Goal: Task Accomplishment & Management: Manage account settings

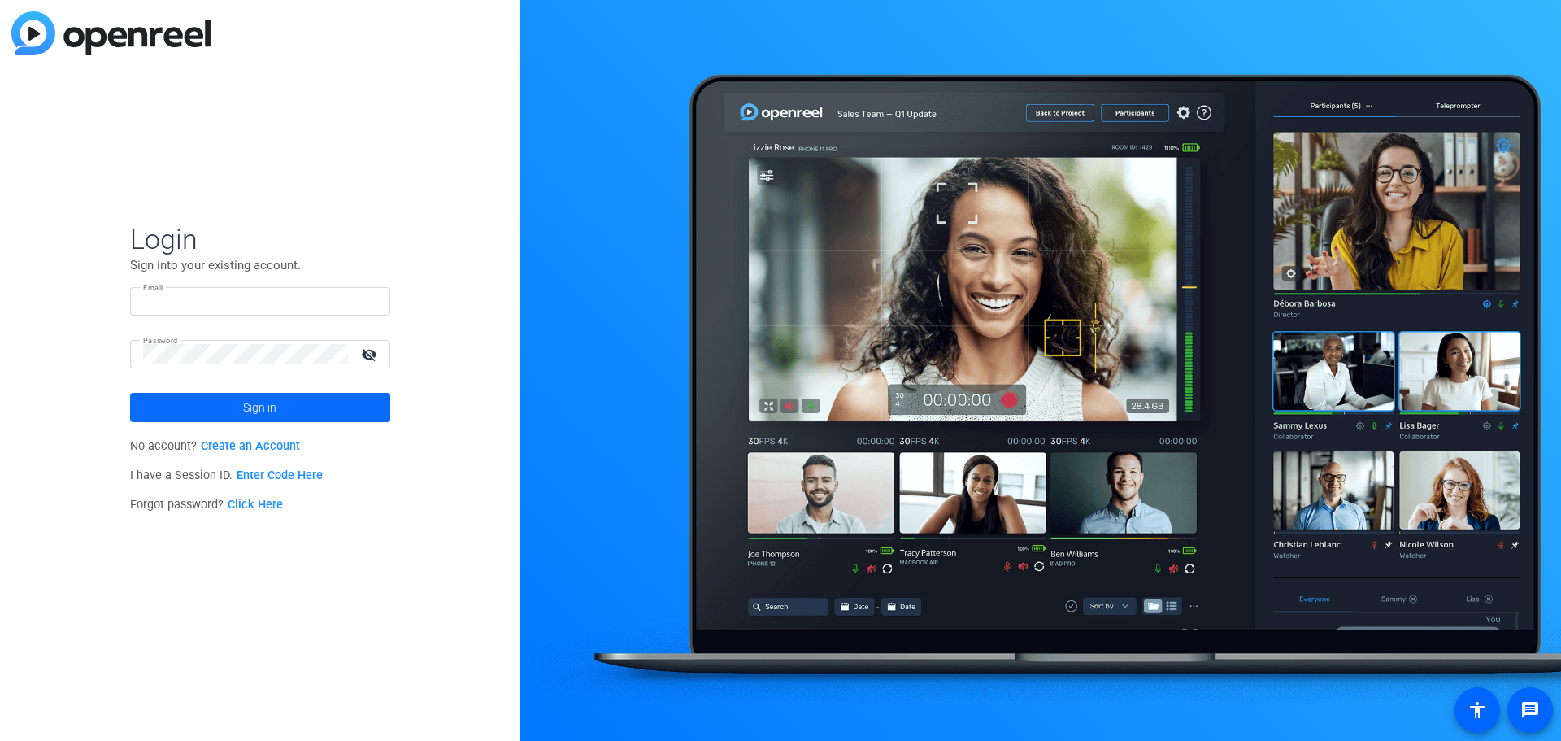
type input "[PERSON_NAME][EMAIL_ADDRESS][PERSON_NAME][DOMAIN_NAME]"
click at [190, 407] on span at bounding box center [260, 407] width 260 height 39
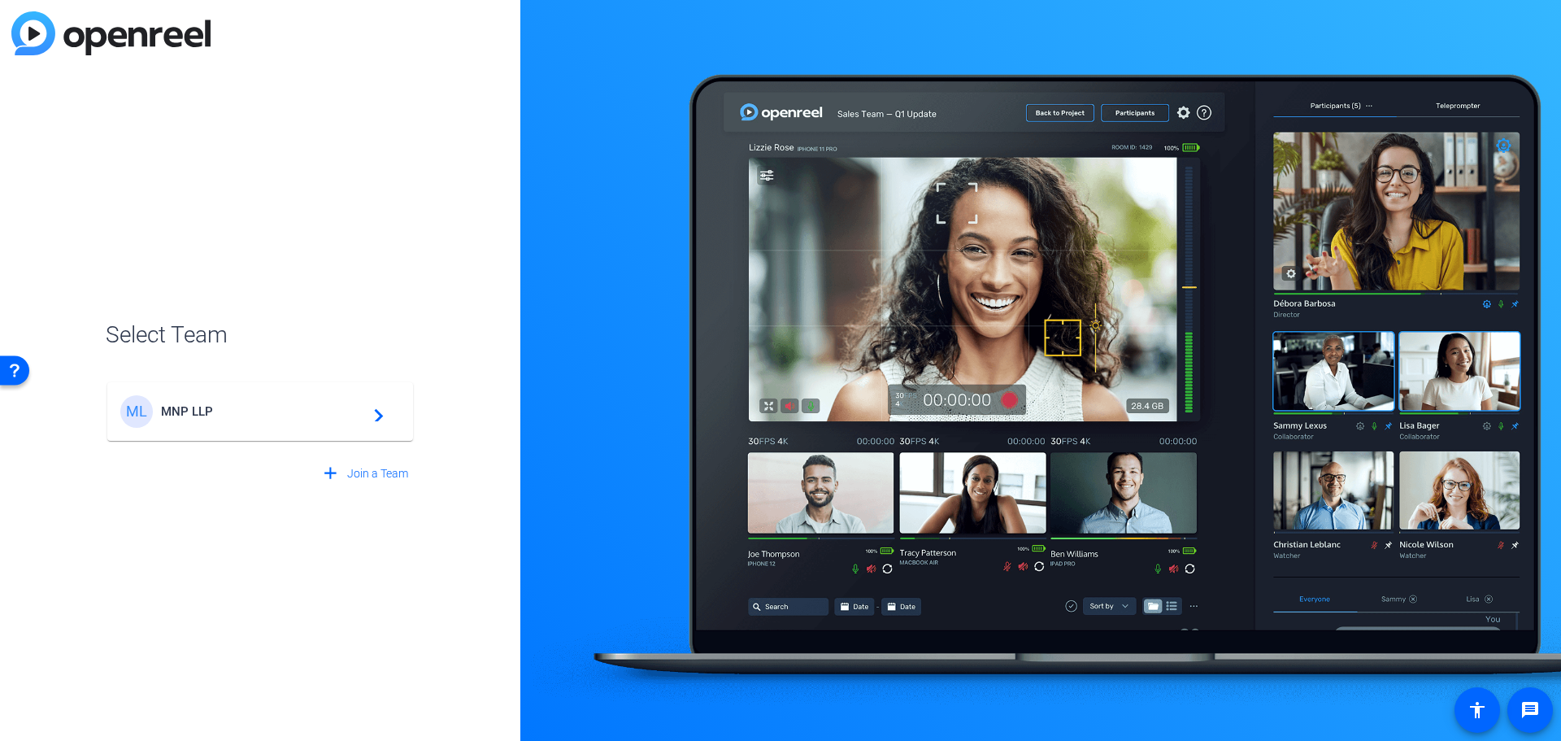
click at [348, 410] on span "MNP LLP" at bounding box center [262, 411] width 203 height 15
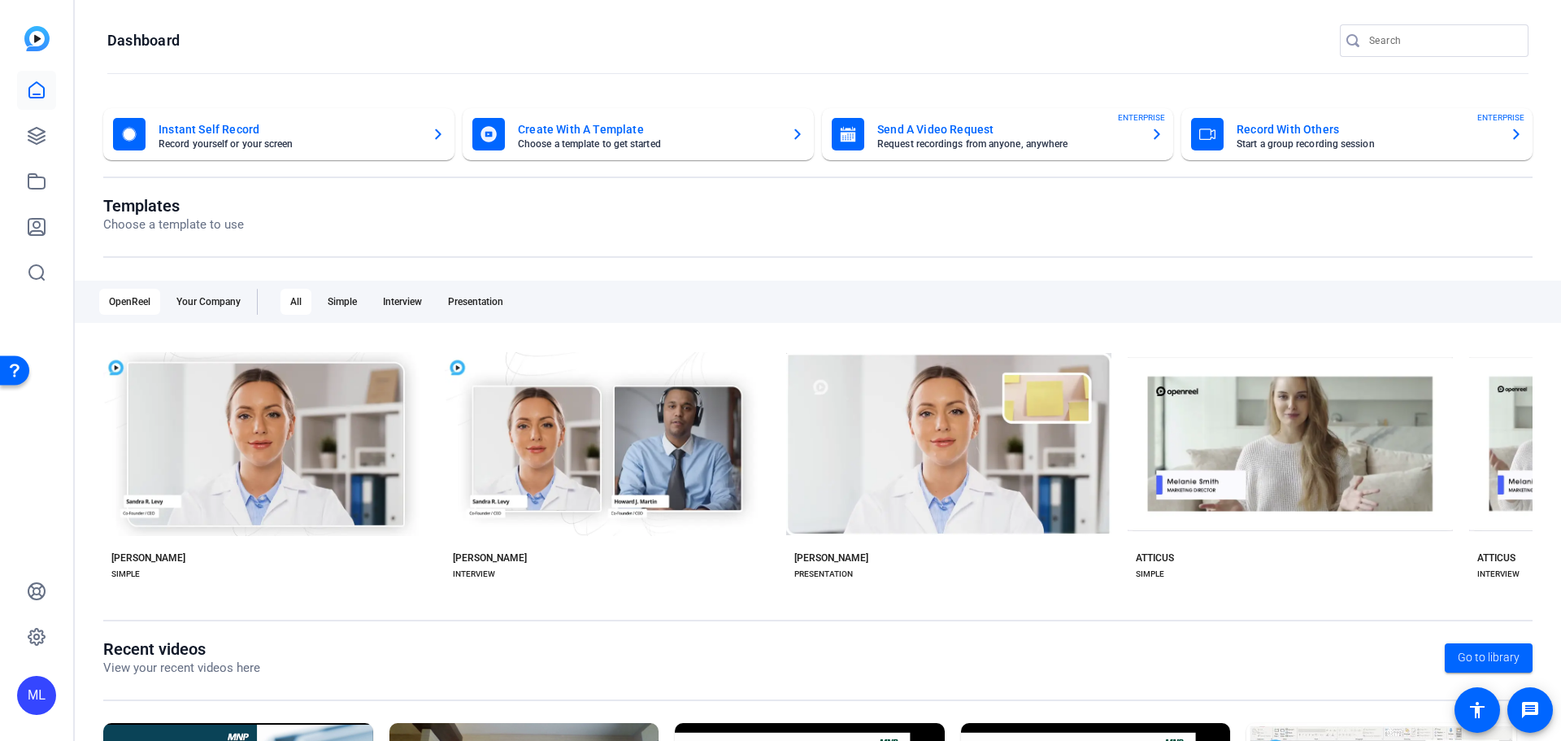
click at [665, 236] on div "Templates Choose a template to use" at bounding box center [818, 227] width 1430 height 62
click at [38, 640] on icon at bounding box center [37, 637] width 20 height 20
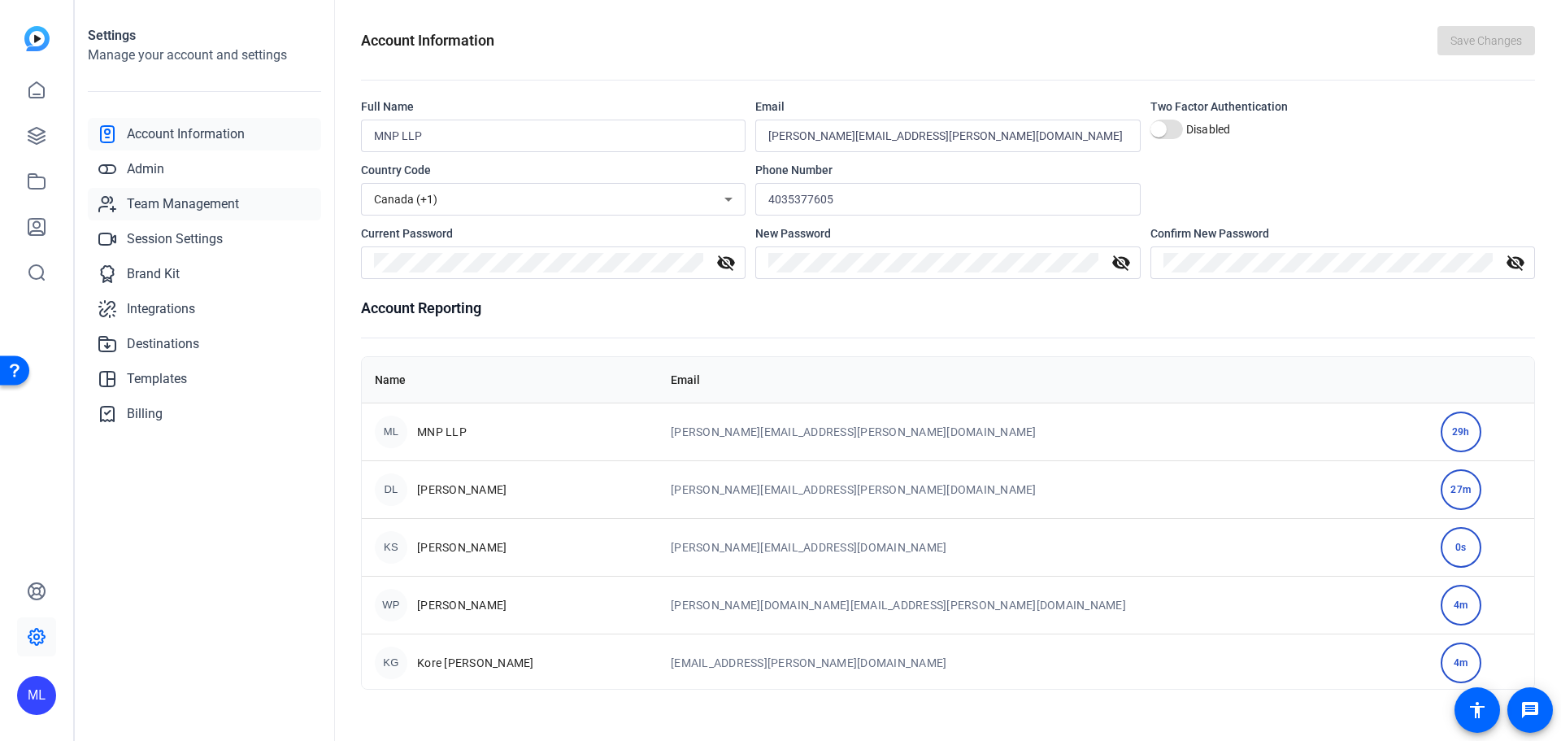
click at [173, 203] on span "Team Management" at bounding box center [183, 204] width 112 height 20
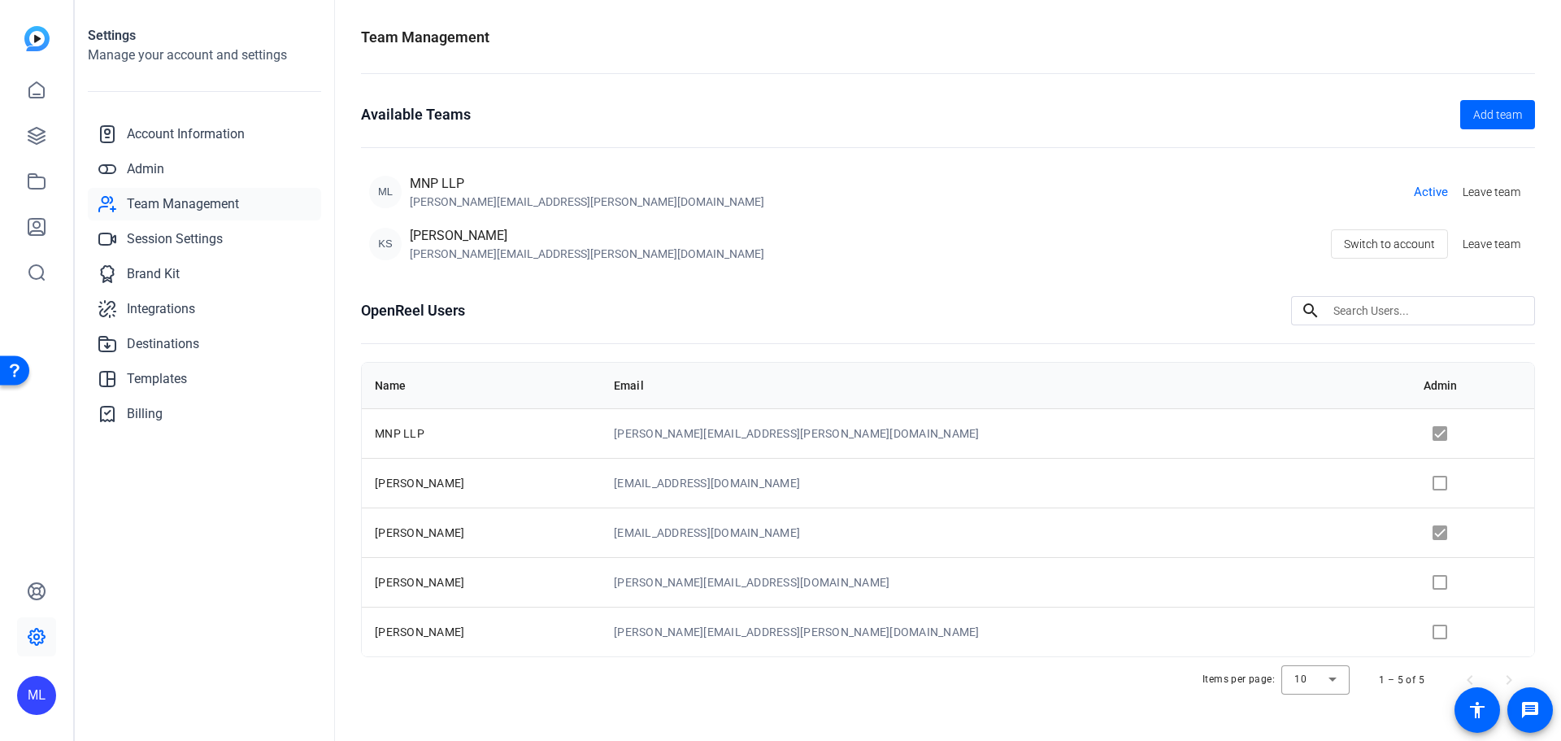
scroll to position [12, 0]
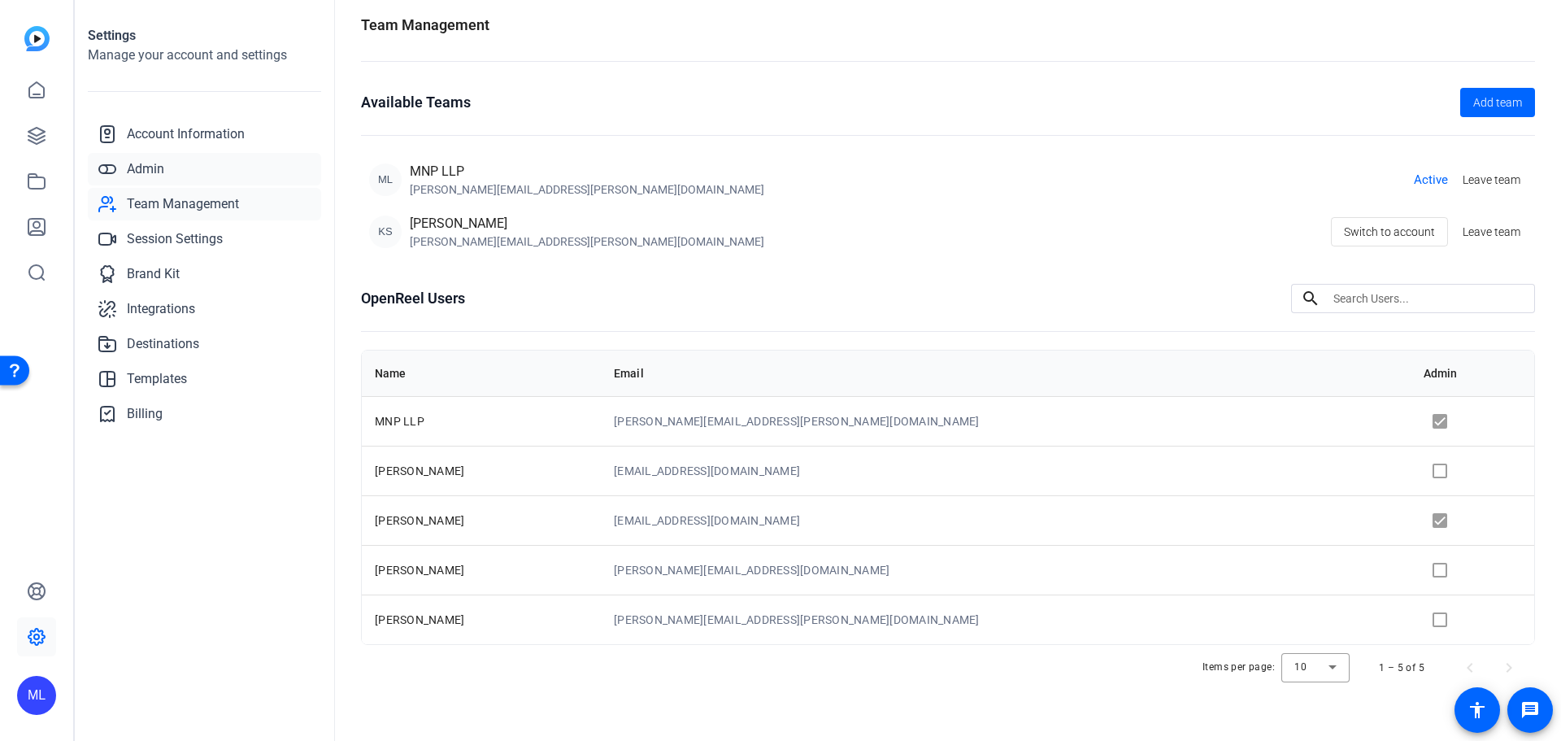
click at [177, 164] on link "Admin" at bounding box center [204, 169] width 233 height 33
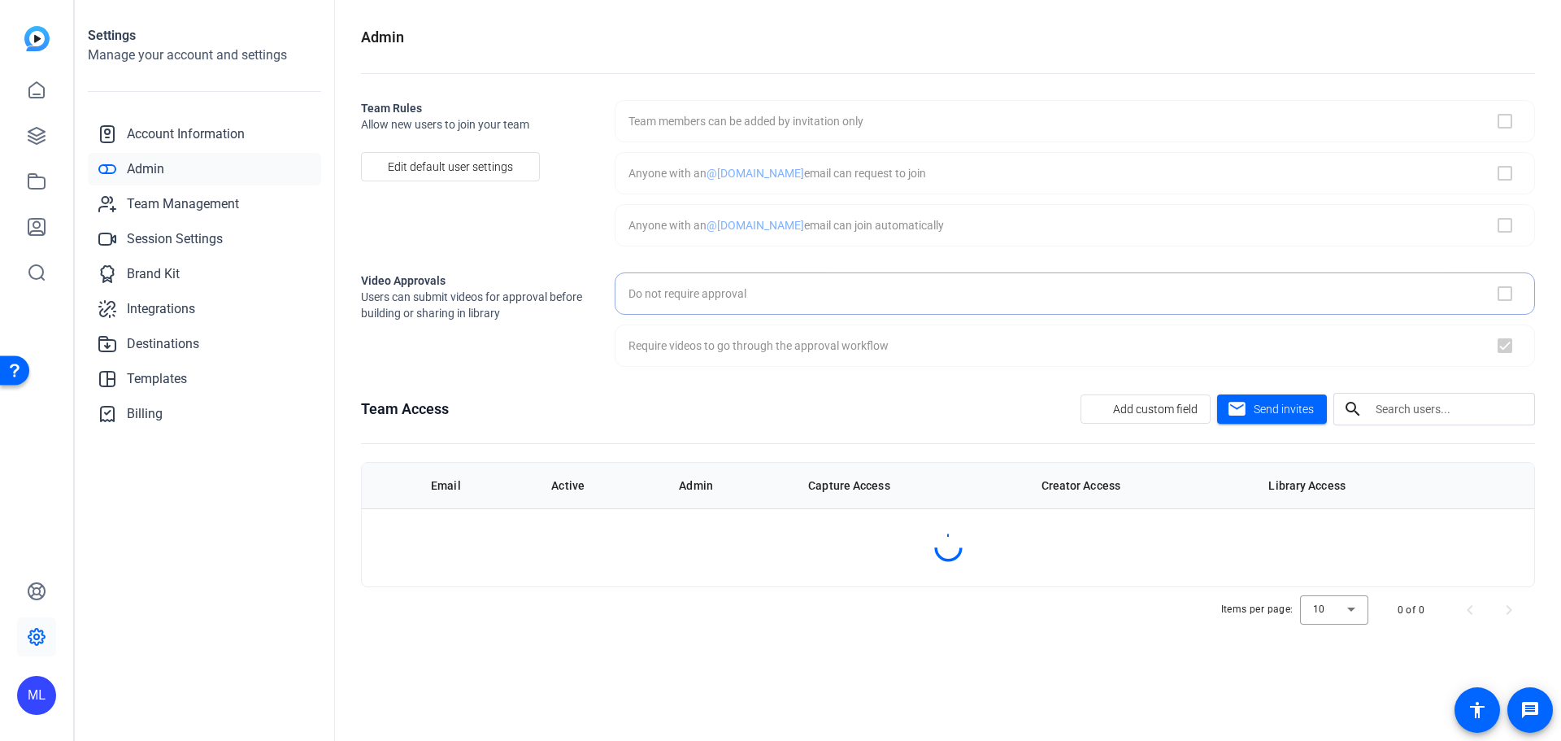
checkbox input "false"
checkbox input "true"
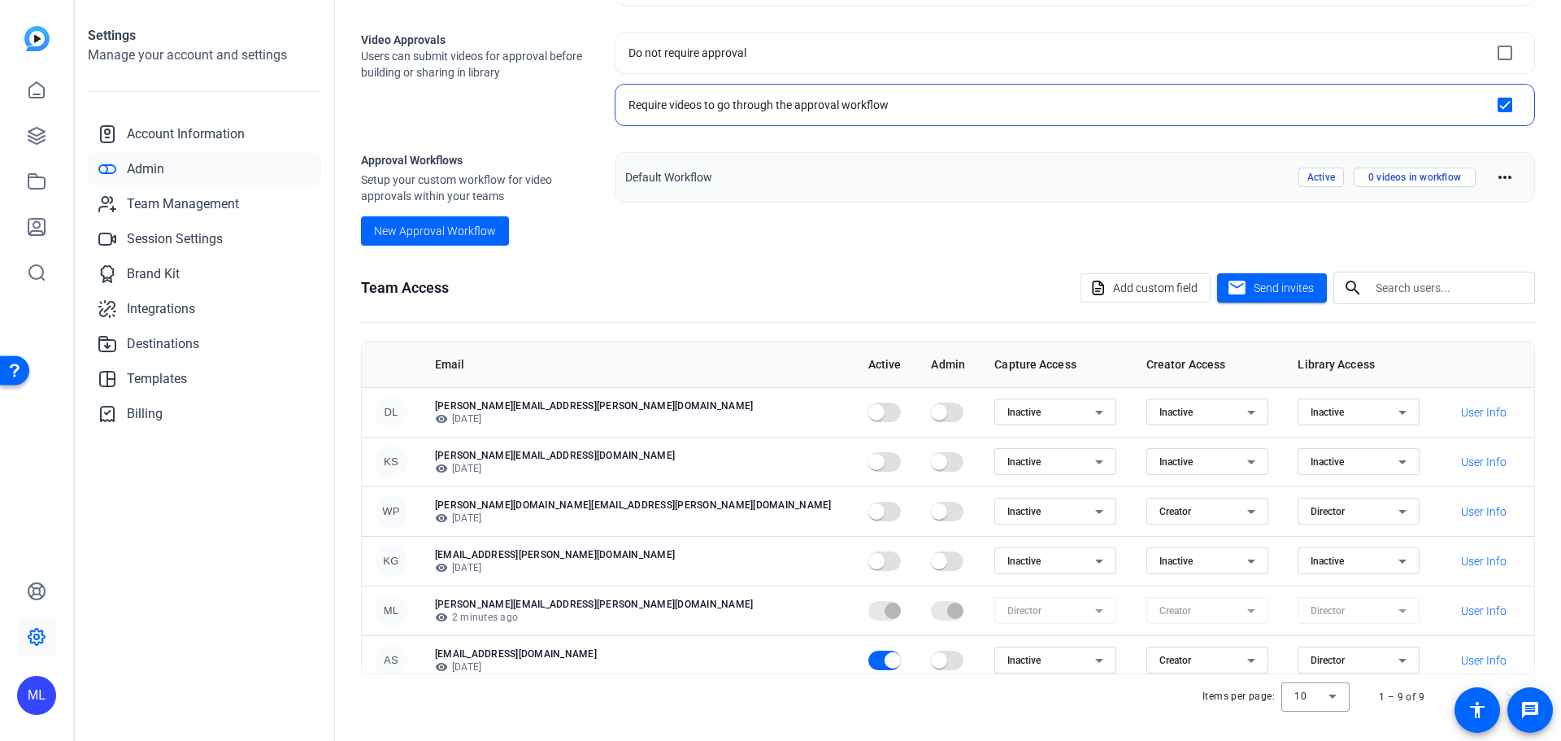
scroll to position [246, 0]
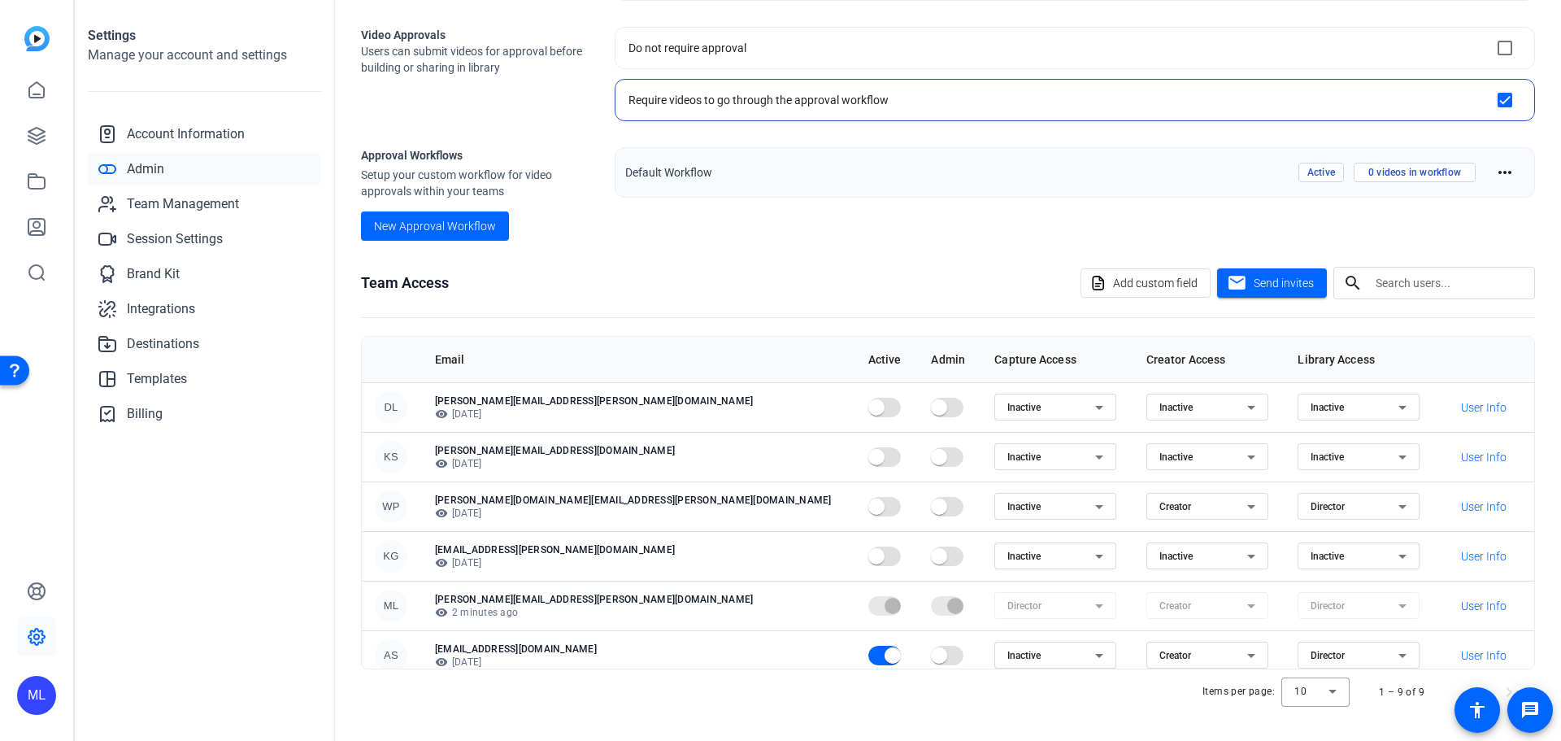
drag, startPoint x: 581, startPoint y: 494, endPoint x: 424, endPoint y: 499, distance: 157.8
click at [424, 499] on tr "WP [PERSON_NAME][DOMAIN_NAME][EMAIL_ADDRESS][PERSON_NAME][DOMAIN_NAME] visibili…" at bounding box center [948, 506] width 1173 height 50
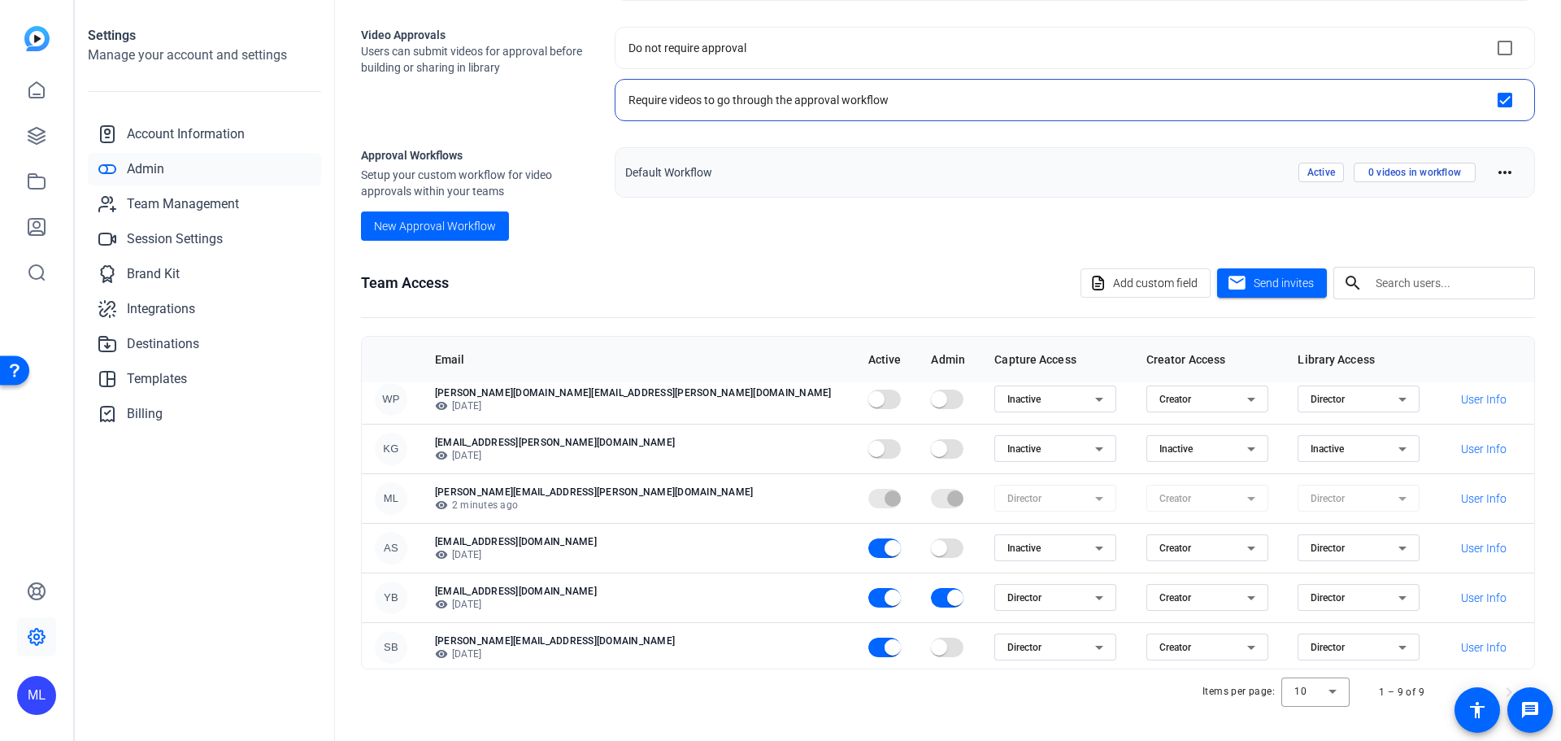
scroll to position [79, 0]
